Goal: Transaction & Acquisition: Download file/media

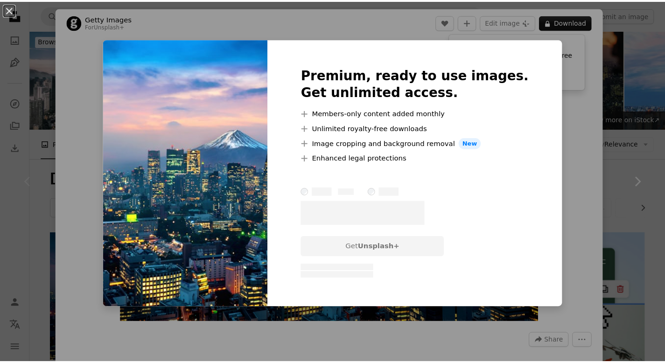
scroll to position [84, 0]
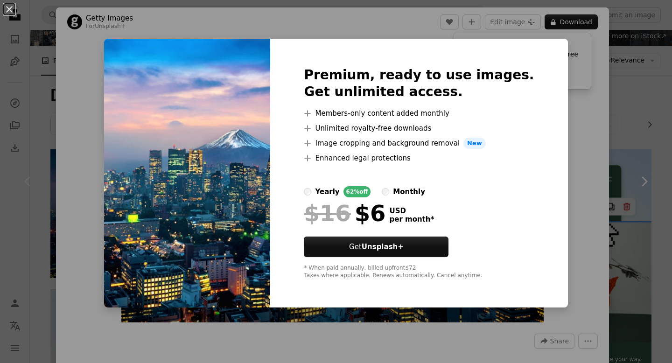
click at [583, 58] on div "An X shape Premium, ready to use images. Get unlimited access. A plus sign Memb…" at bounding box center [336, 181] width 672 height 363
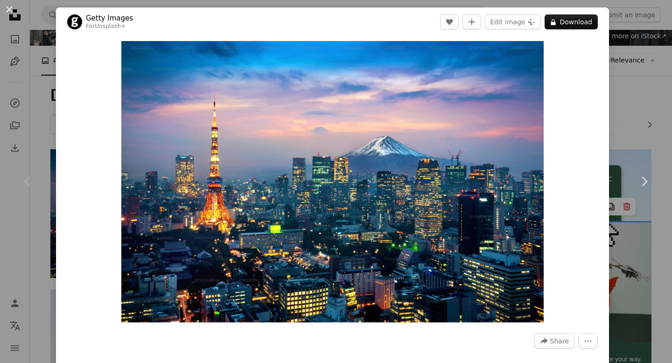
click at [631, 81] on div "An X shape Chevron left Chevron right Getty Images For Unsplash+ A heart A plus…" at bounding box center [336, 181] width 672 height 363
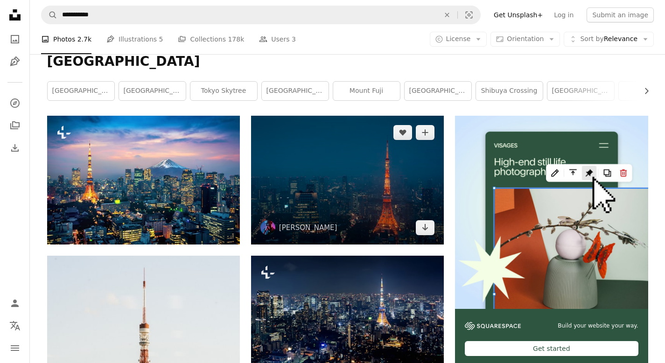
scroll to position [114, 0]
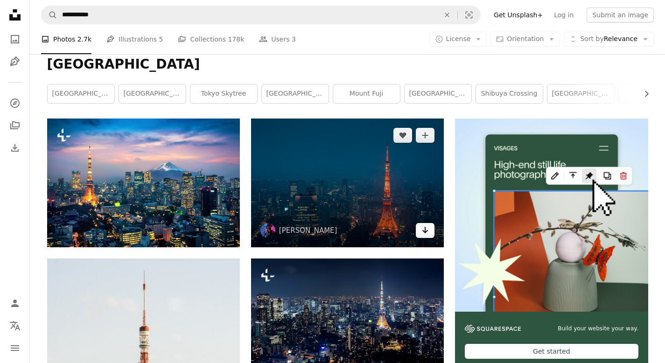
click at [427, 235] on icon "Arrow pointing down" at bounding box center [425, 230] width 7 height 11
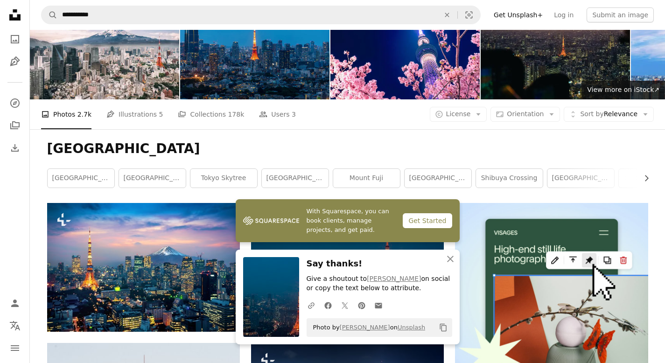
scroll to position [0, 0]
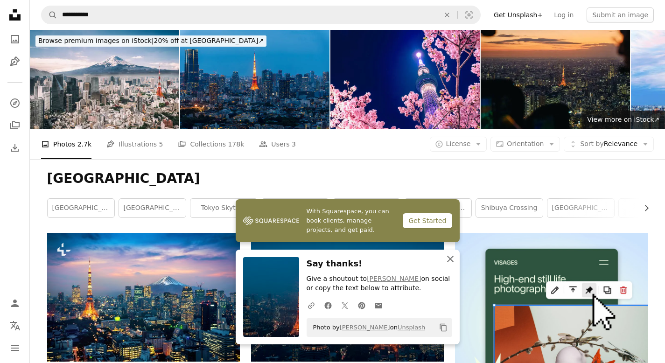
click at [447, 259] on icon "An X shape" at bounding box center [450, 259] width 11 height 11
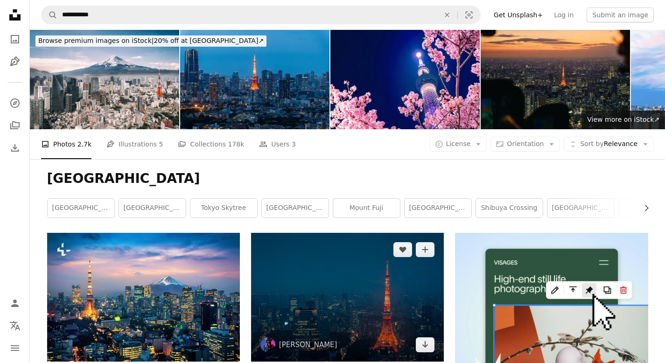
click at [316, 300] on img at bounding box center [347, 297] width 193 height 129
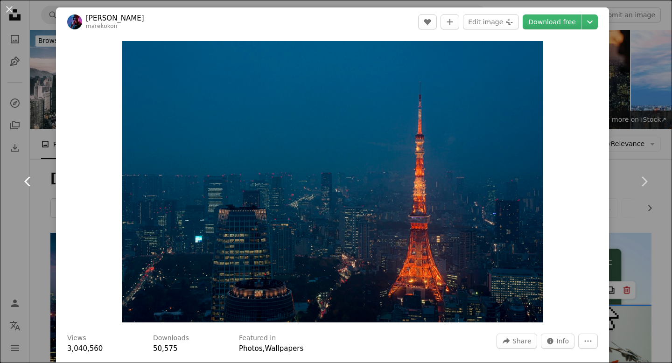
click at [28, 179] on icon at bounding box center [27, 182] width 6 height 10
